Goal: Find specific page/section: Find specific page/section

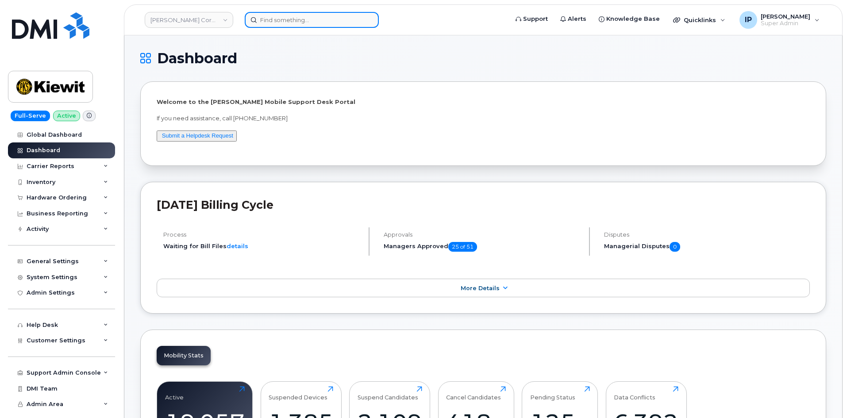
drag, startPoint x: 283, startPoint y: 23, endPoint x: 275, endPoint y: 26, distance: 8.7
click at [277, 18] on input at bounding box center [312, 20] width 134 height 16
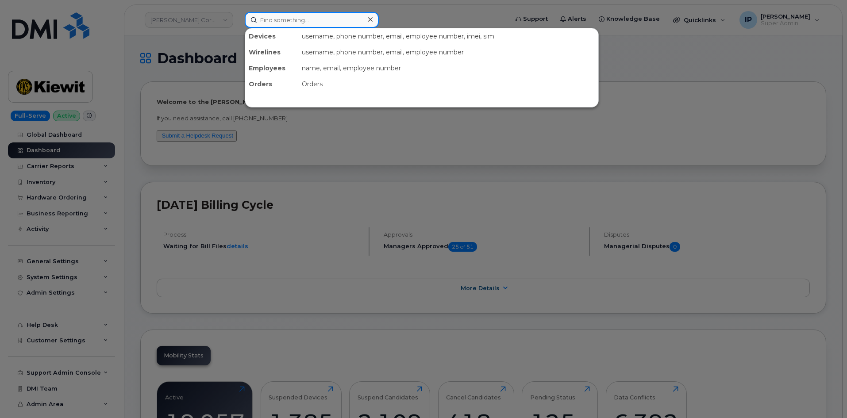
paste input "6195080192"
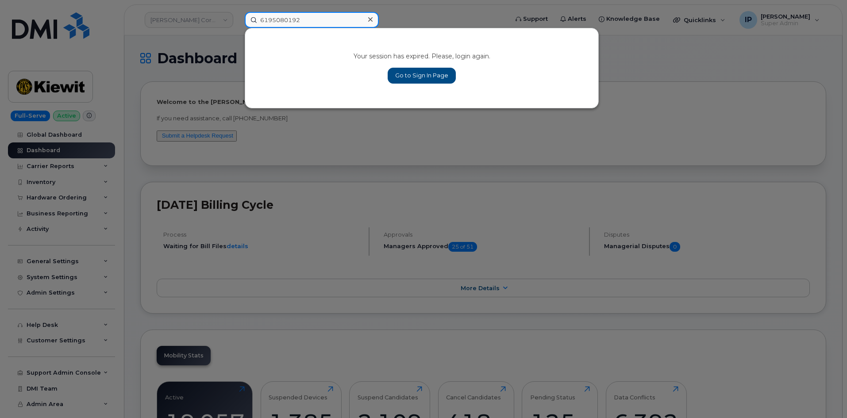
type input "6195080192"
click at [416, 74] on link "Go to Sign In Page" at bounding box center [422, 76] width 68 height 16
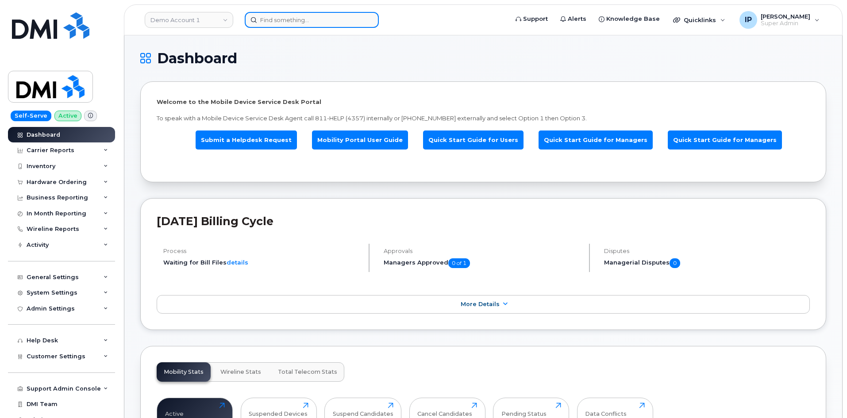
click at [281, 20] on input at bounding box center [312, 20] width 134 height 16
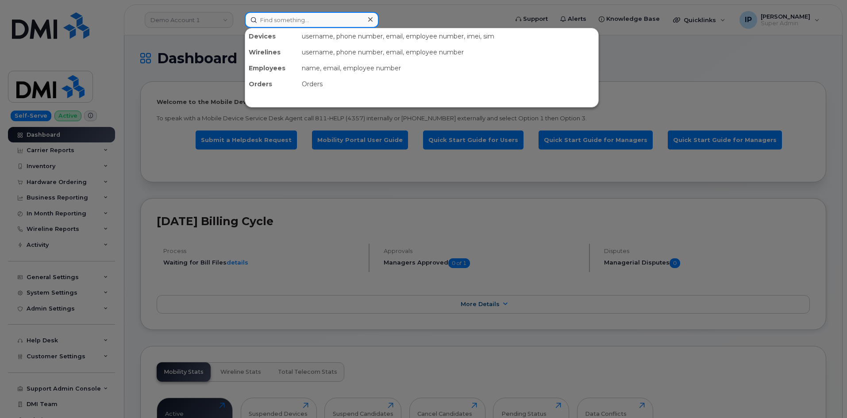
paste input "6195080192"
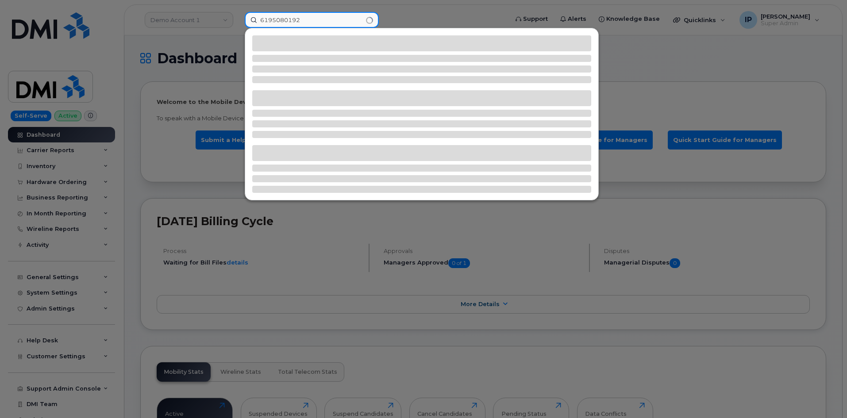
type input "6195080192"
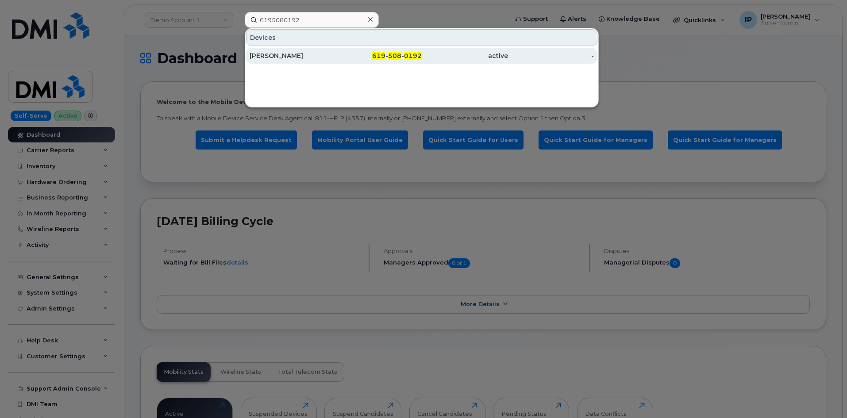
click at [352, 57] on div "619 - 508 - 0192" at bounding box center [379, 55] width 86 height 9
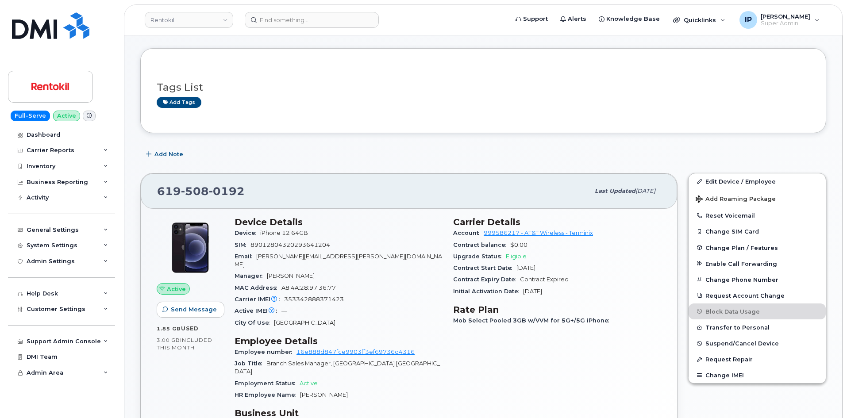
scroll to position [133, 0]
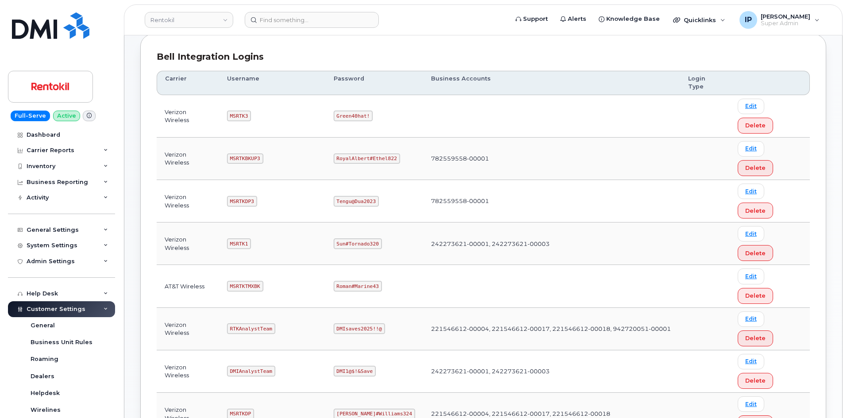
scroll to position [131, 0]
